Goal: Find specific page/section: Find specific page/section

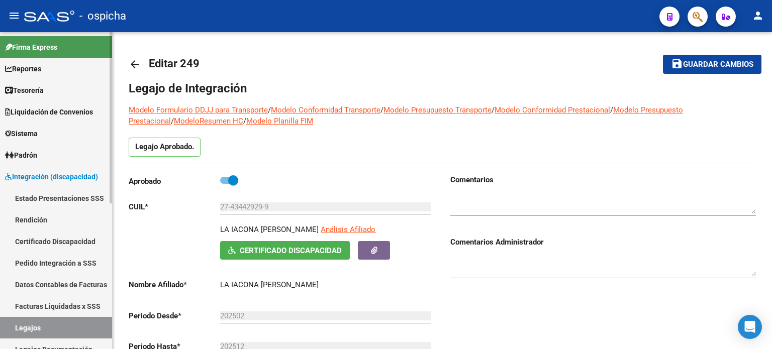
click at [60, 263] on link "Pedido Integración a SSS" at bounding box center [56, 263] width 112 height 22
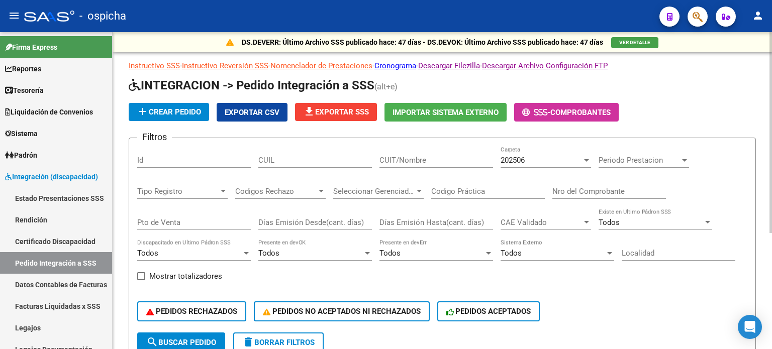
click at [396, 162] on input "CUIT/Nombre" at bounding box center [437, 160] width 114 height 9
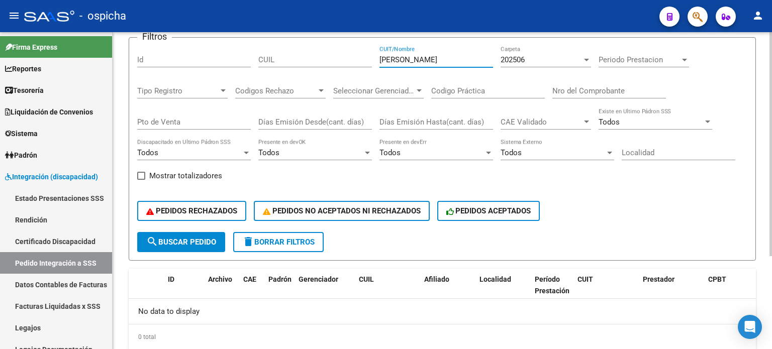
scroll to position [50, 0]
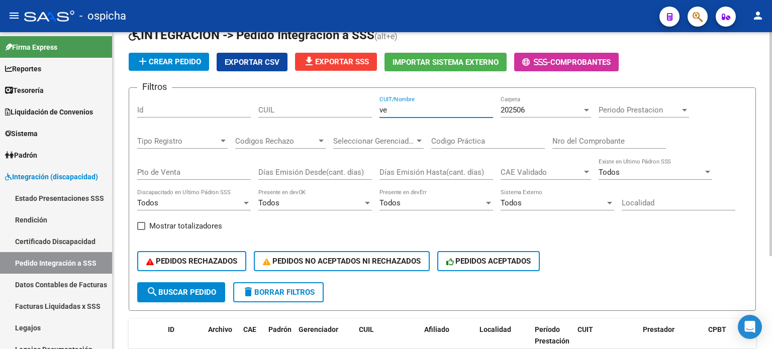
type input "v"
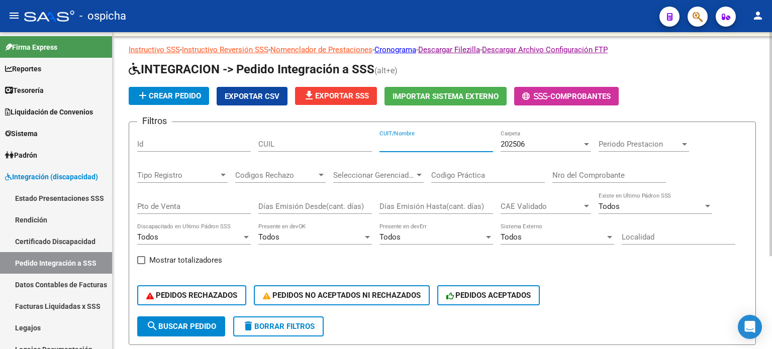
scroll to position [0, 0]
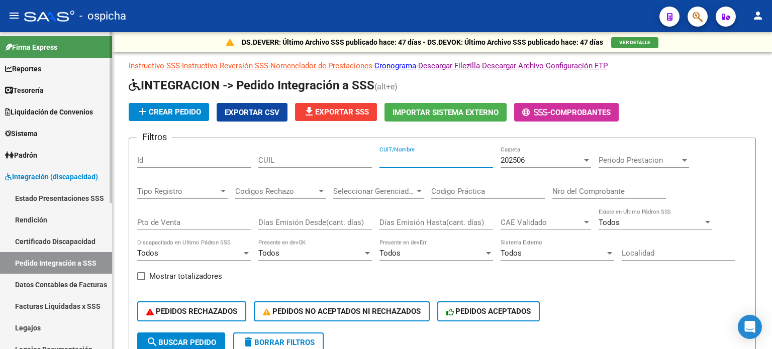
click at [37, 329] on link "Legajos" at bounding box center [56, 328] width 112 height 22
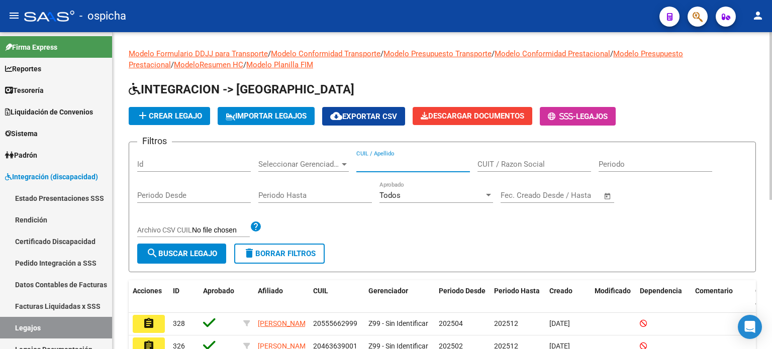
click at [388, 164] on input "CUIL / Apellido" at bounding box center [413, 164] width 114 height 9
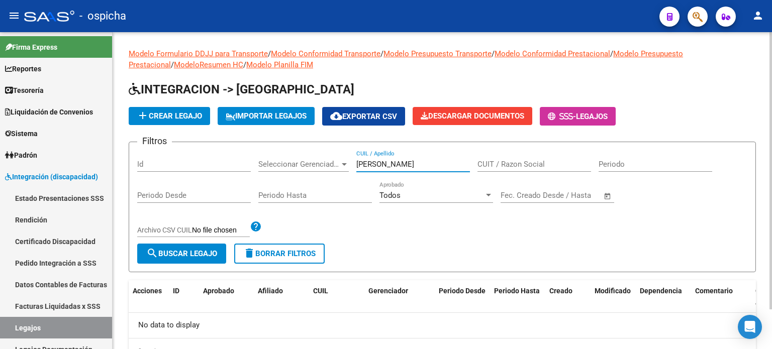
scroll to position [45, 0]
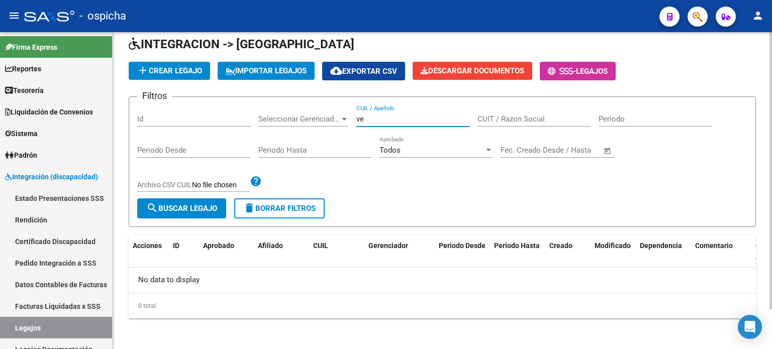
type input "v"
click at [513, 118] on input "CUIT / Razon Social" at bounding box center [535, 119] width 114 height 9
click at [357, 120] on input "CUIL / Apellido" at bounding box center [413, 119] width 114 height 9
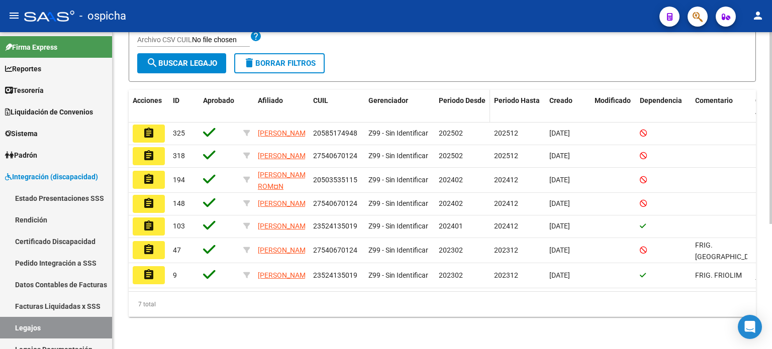
scroll to position [207, 0]
type input "[PERSON_NAME]"
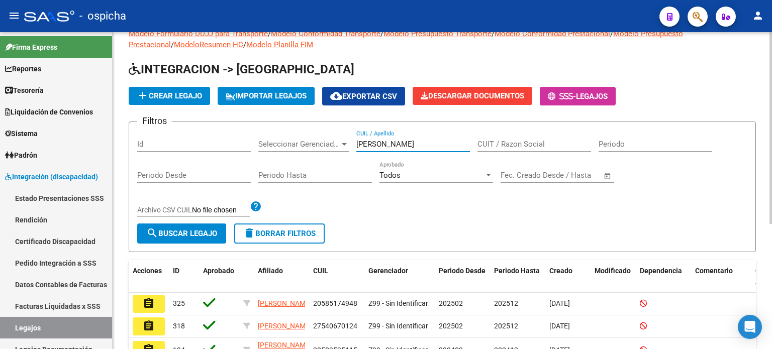
scroll to position [0, 0]
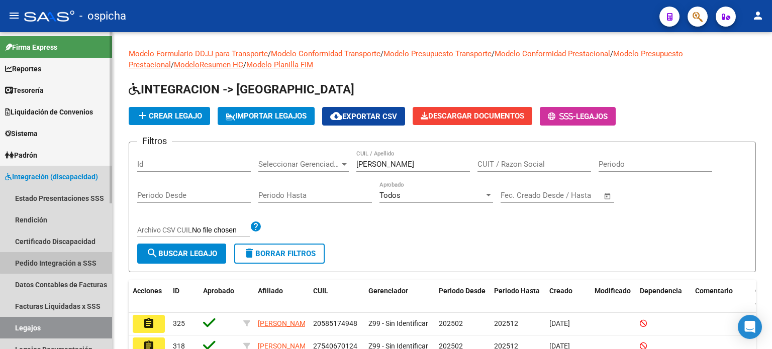
click at [68, 262] on link "Pedido Integración a SSS" at bounding box center [56, 263] width 112 height 22
